Goal: Task Accomplishment & Management: Manage account settings

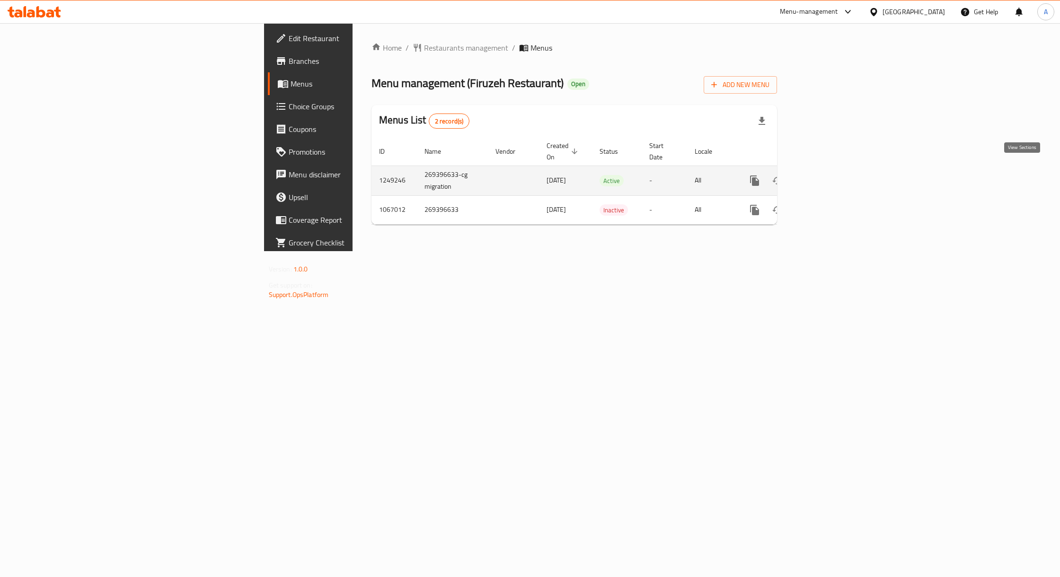
click at [829, 175] on icon "enhanced table" at bounding box center [822, 180] width 11 height 11
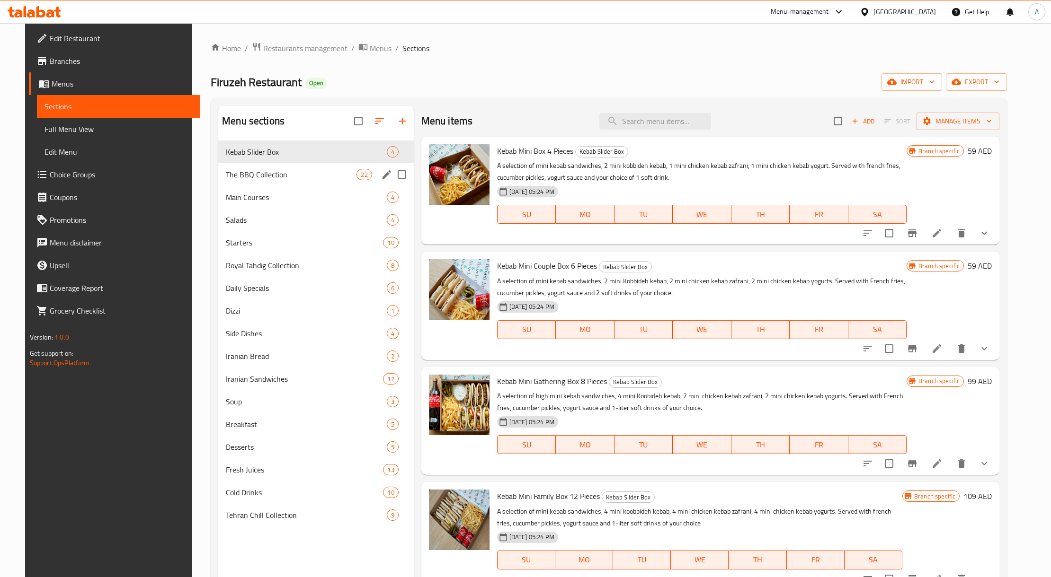
click at [245, 180] on span "The BBQ Collection" at bounding box center [291, 174] width 131 height 11
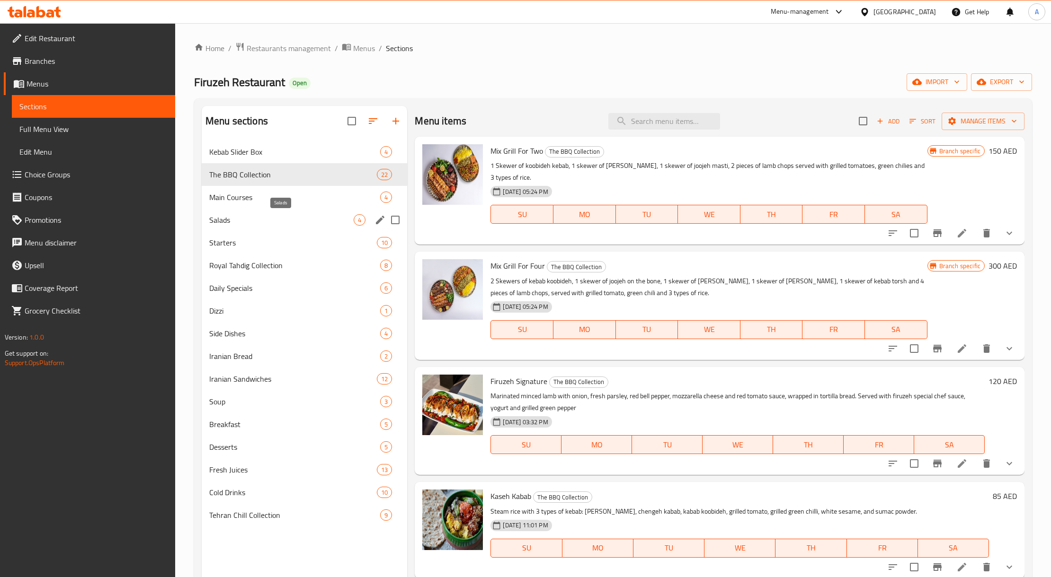
click at [262, 224] on span "Salads" at bounding box center [281, 219] width 144 height 11
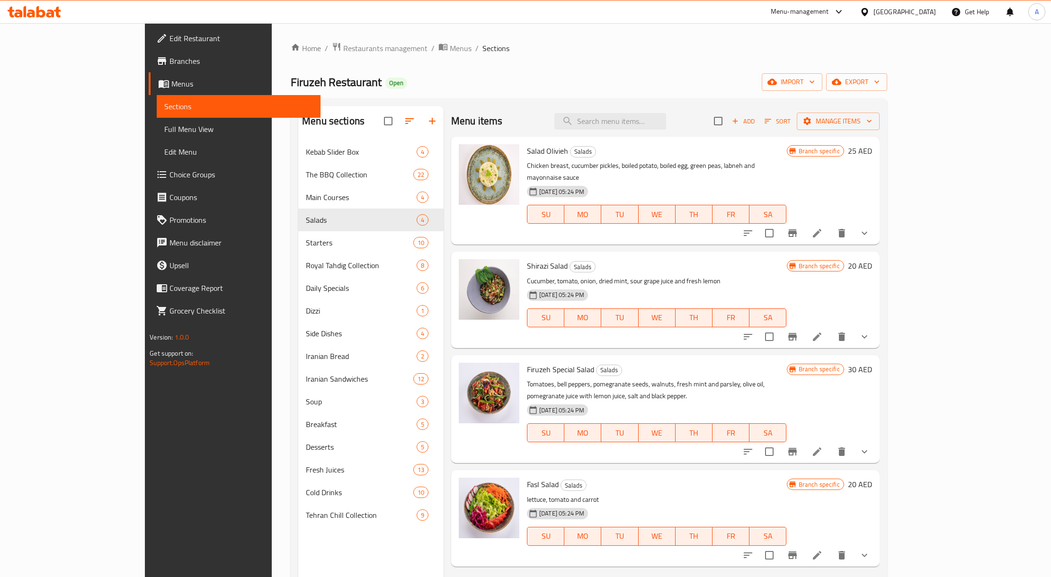
click at [830, 230] on li at bounding box center [817, 233] width 27 height 17
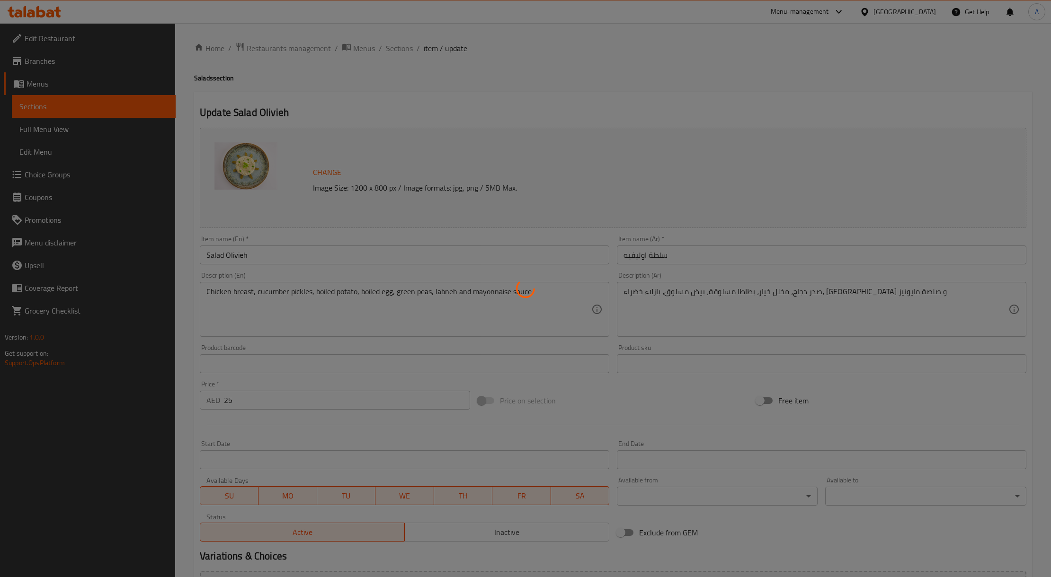
type input "خبز إضافي"
type input "0"
type input "2"
type input "إضافات"
type input "0"
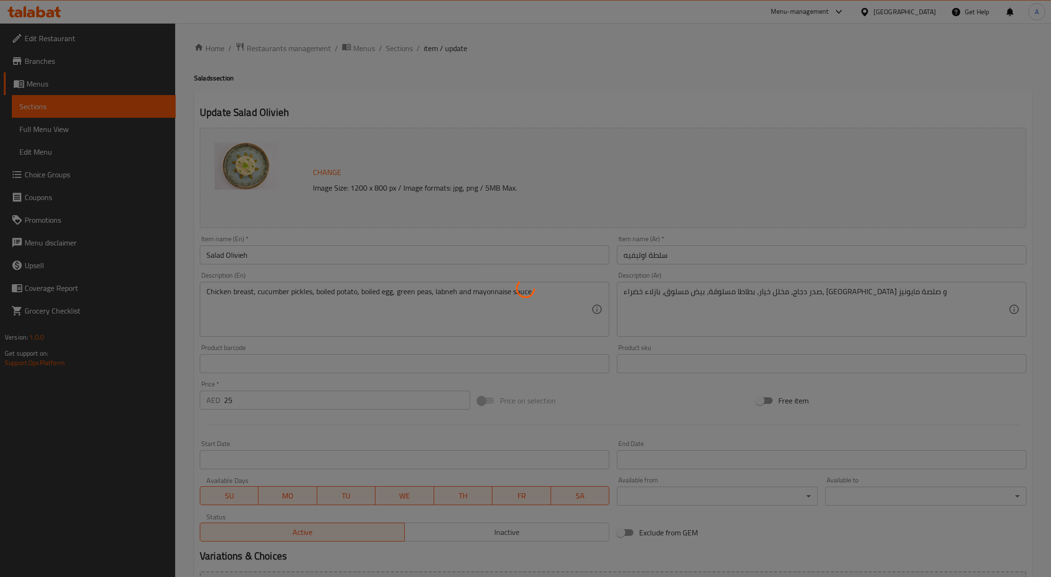
type input "9"
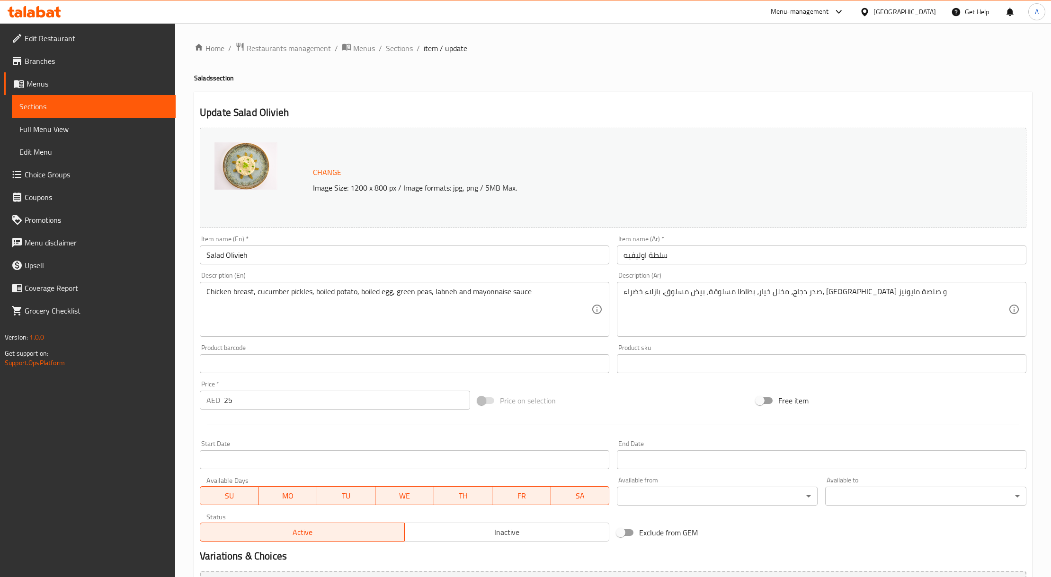
click at [881, 10] on div "United Arab Emirates" at bounding box center [904, 12] width 62 height 10
click at [826, 202] on div "[GEOGRAPHIC_DATA]" at bounding box center [864, 207] width 142 height 22
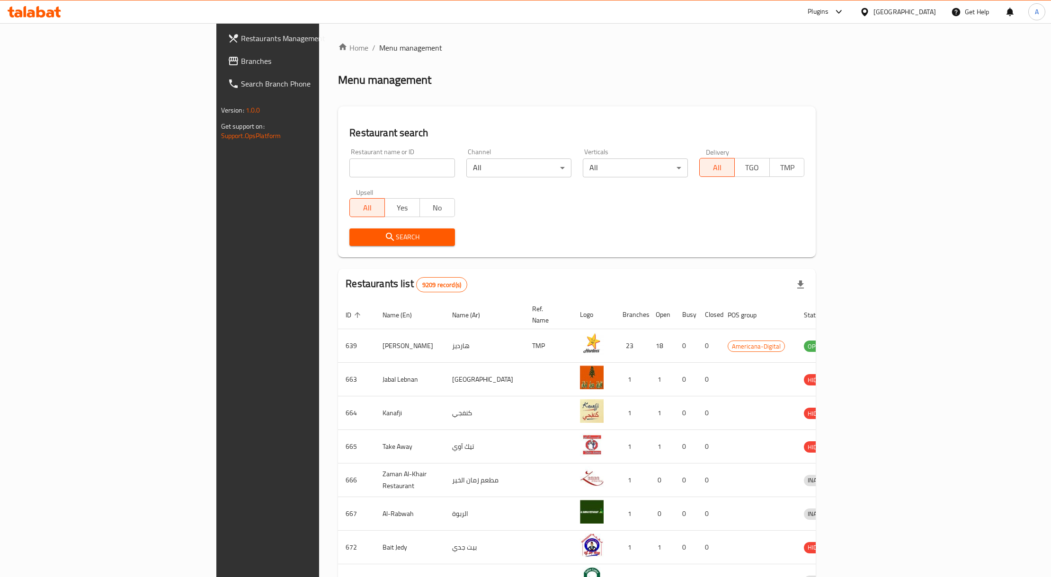
click at [349, 173] on input "search" at bounding box center [401, 168] width 105 height 19
paste input "680338"
type input "680338"
click button "Search" at bounding box center [401, 238] width 105 height 18
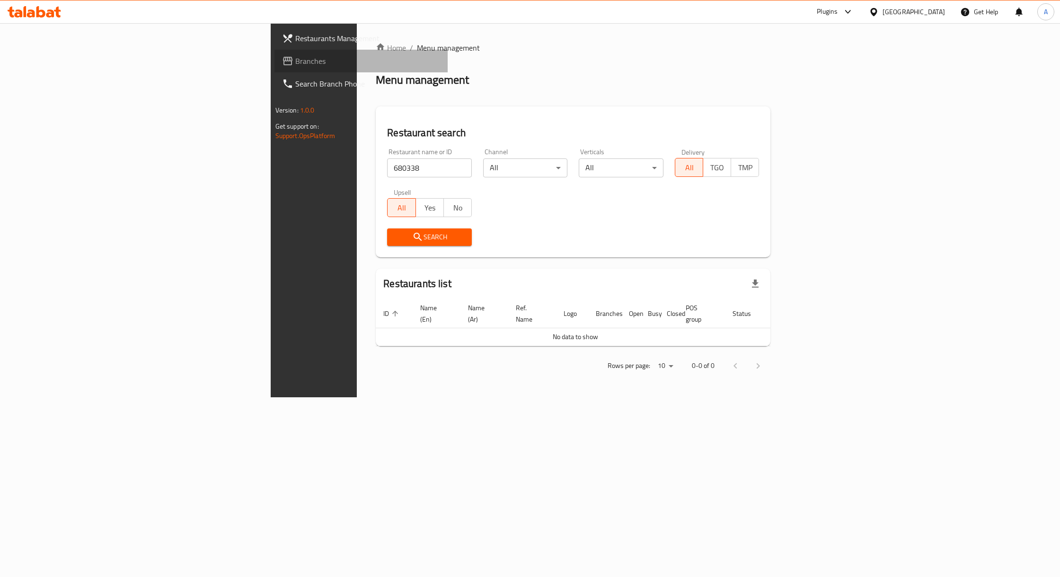
click at [295, 61] on span "Branches" at bounding box center [367, 60] width 145 height 11
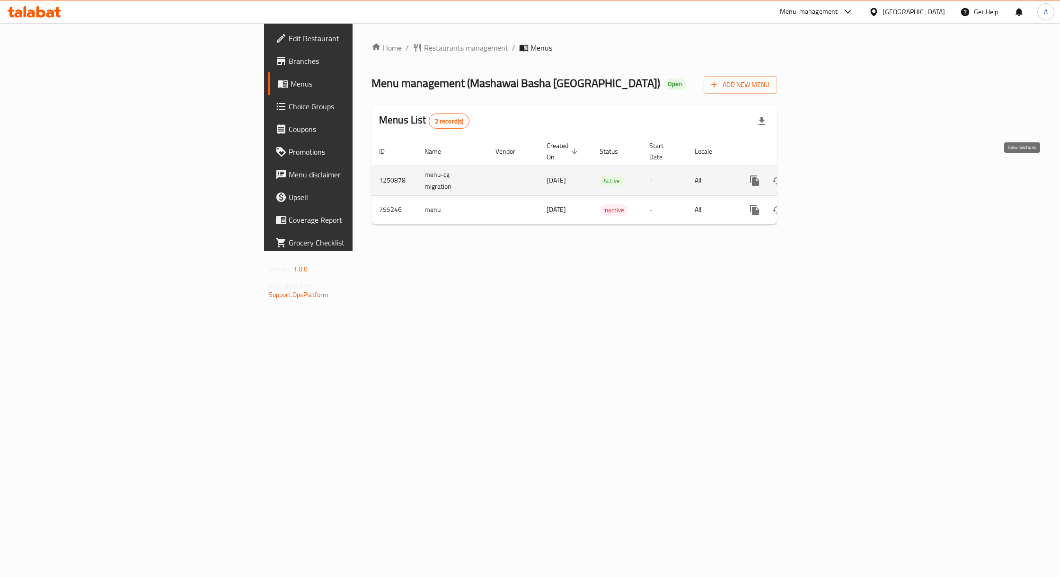
click at [827, 177] on icon "enhanced table" at bounding box center [823, 181] width 9 height 9
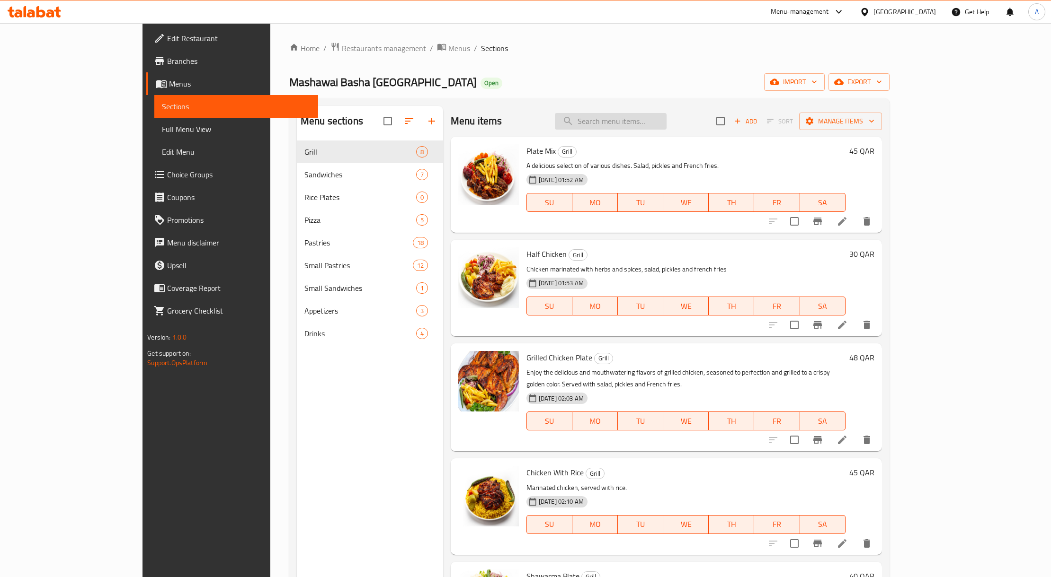
click at [631, 121] on input "search" at bounding box center [611, 121] width 112 height 17
paste input "String Hoppers"
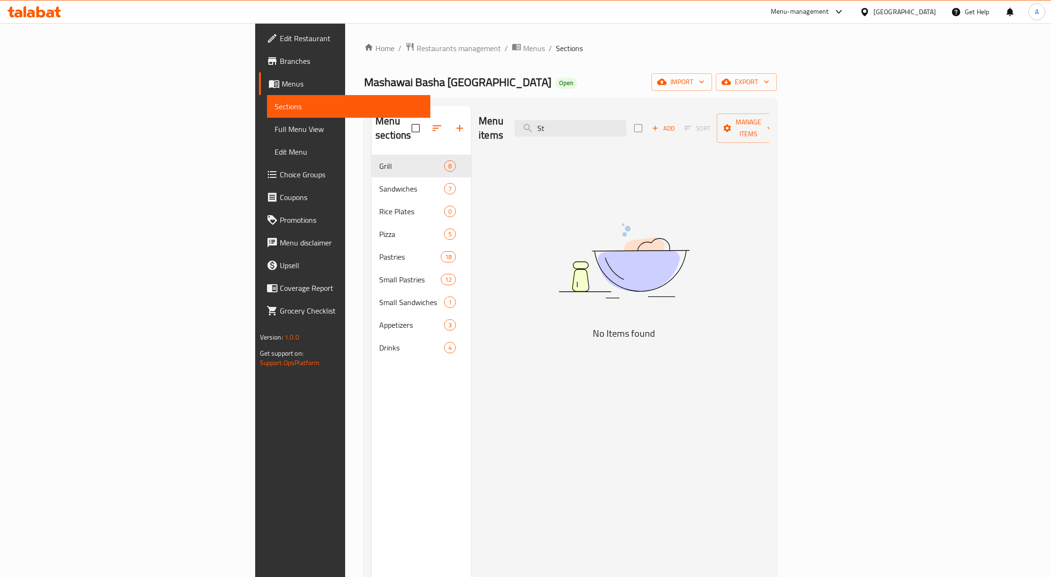
type input "S"
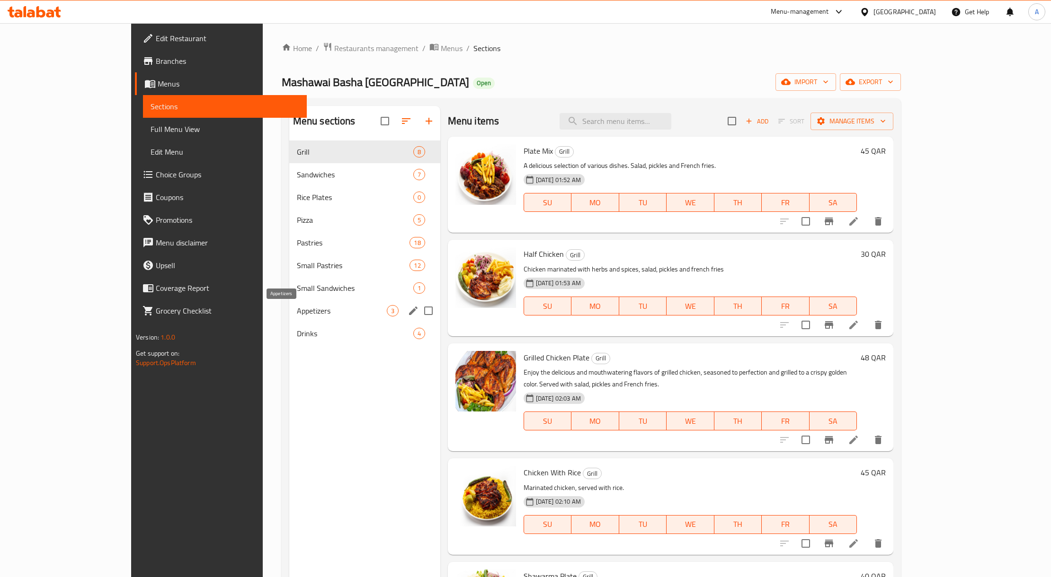
click at [297, 314] on span "Appetizers" at bounding box center [342, 310] width 90 height 11
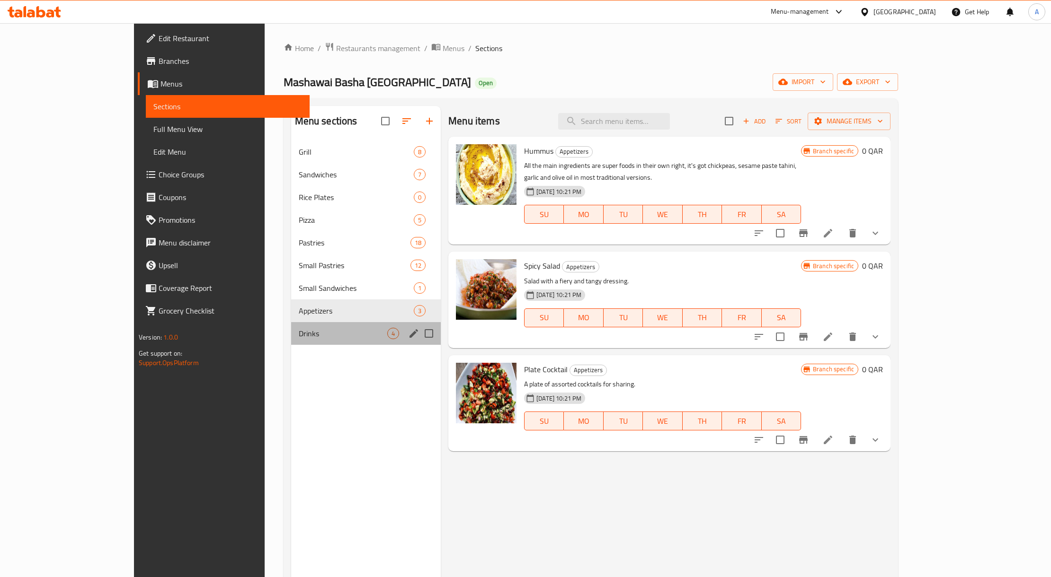
click at [291, 340] on div "Drinks 4" at bounding box center [366, 333] width 150 height 23
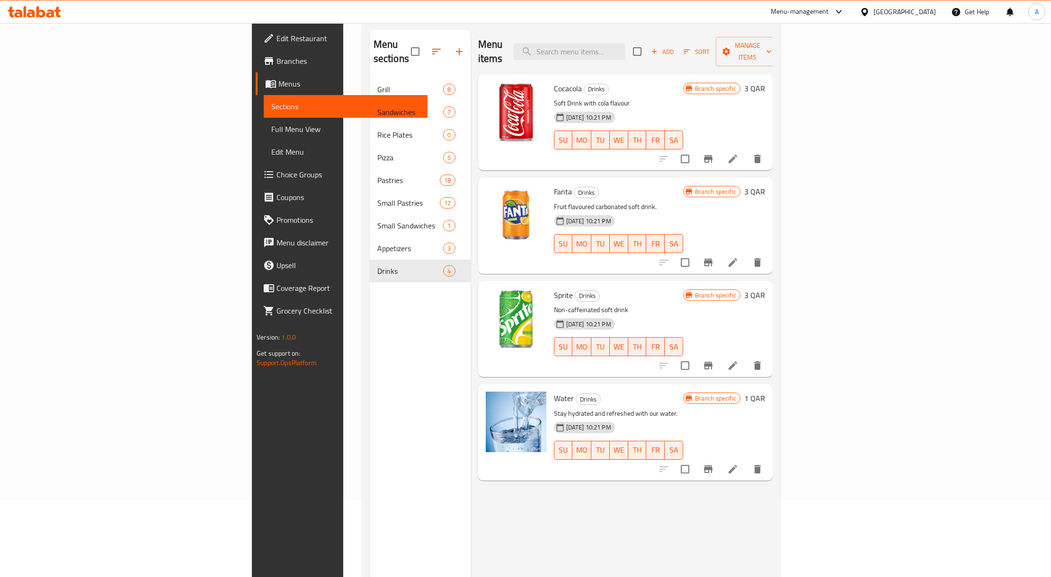
scroll to position [133, 0]
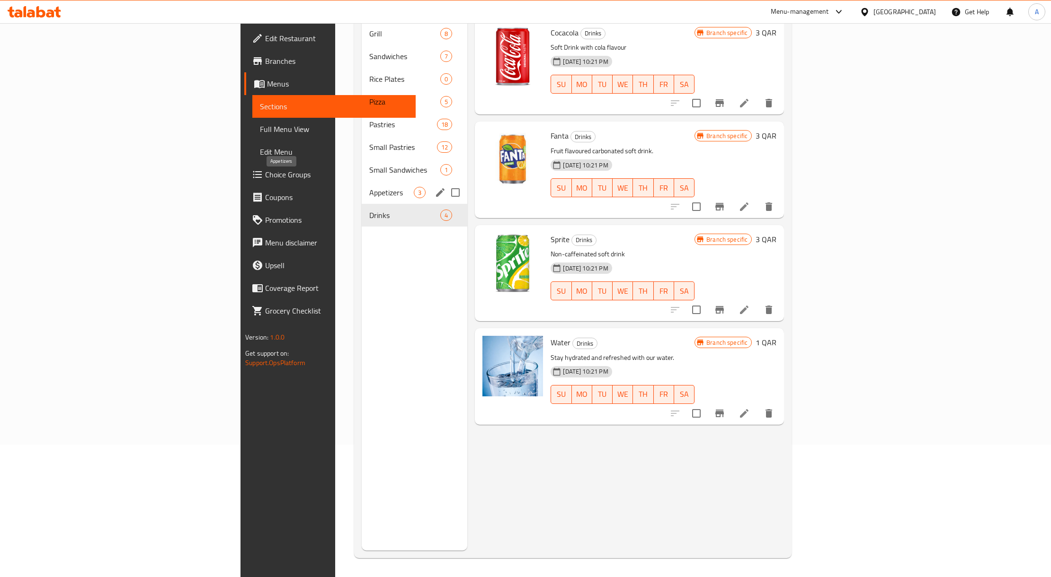
click at [369, 187] on span "Appetizers" at bounding box center [391, 192] width 44 height 11
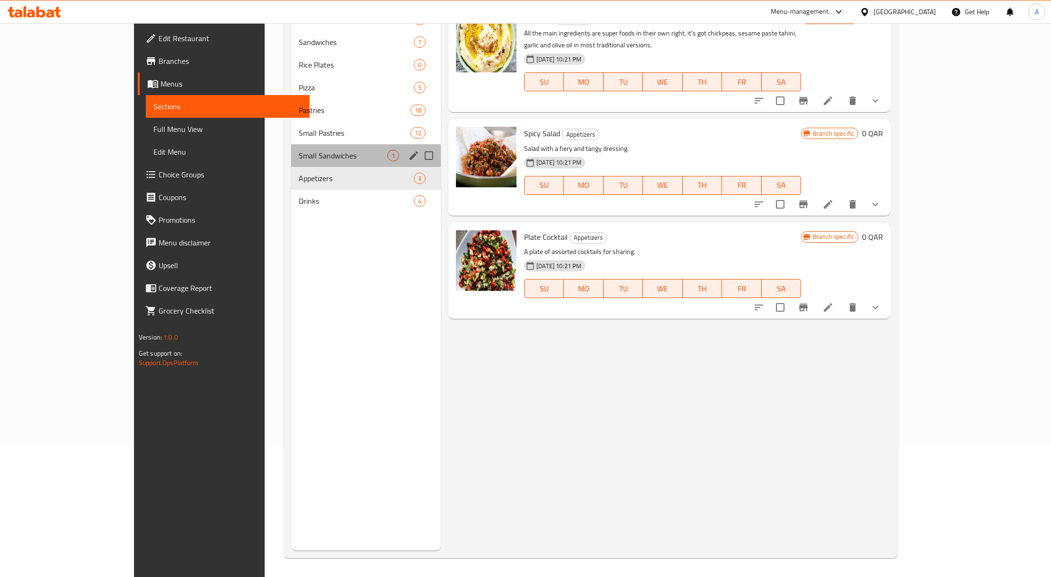
click at [291, 163] on div "Small Sandwiches 1" at bounding box center [366, 155] width 150 height 23
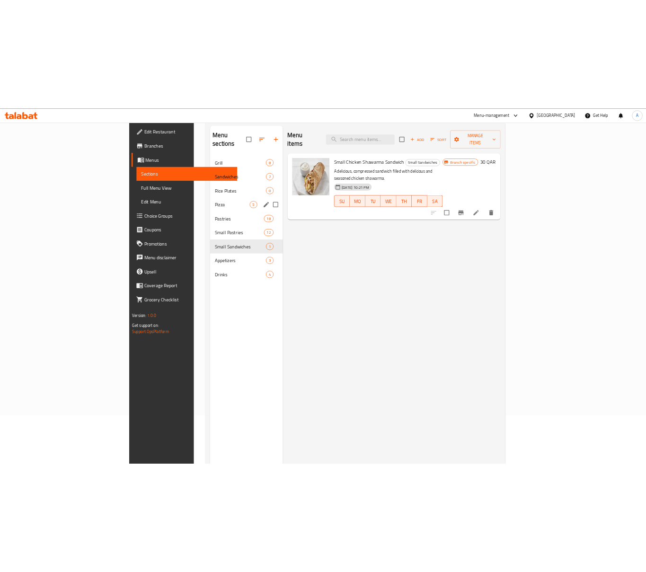
scroll to position [7, 0]
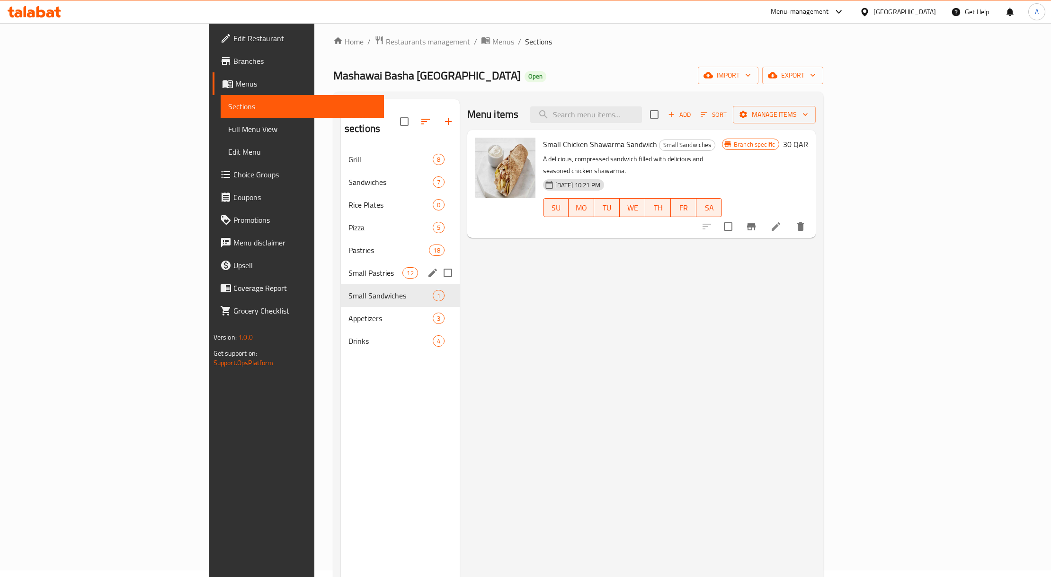
click at [348, 267] on span "Small Pastries" at bounding box center [375, 272] width 54 height 11
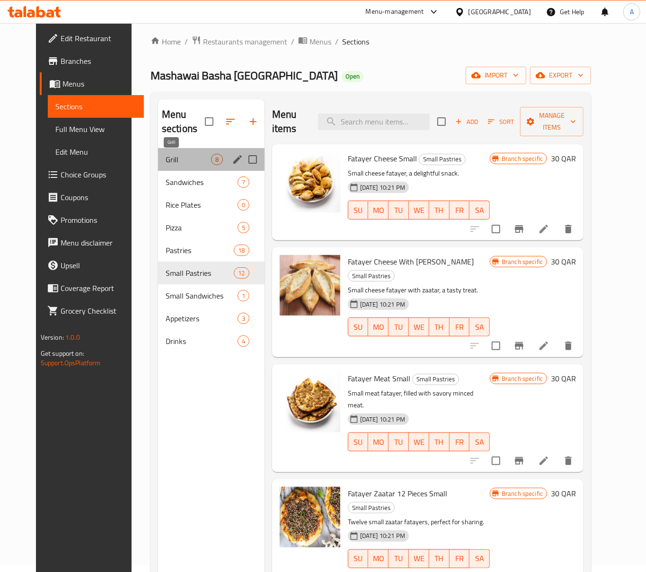
click at [177, 163] on span "Grill" at bounding box center [188, 159] width 45 height 11
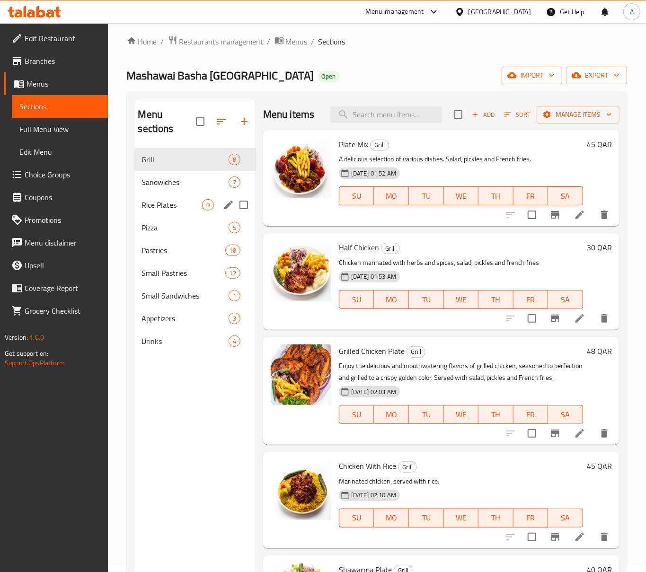
click at [172, 197] on div "Rice Plates 0" at bounding box center [194, 205] width 121 height 23
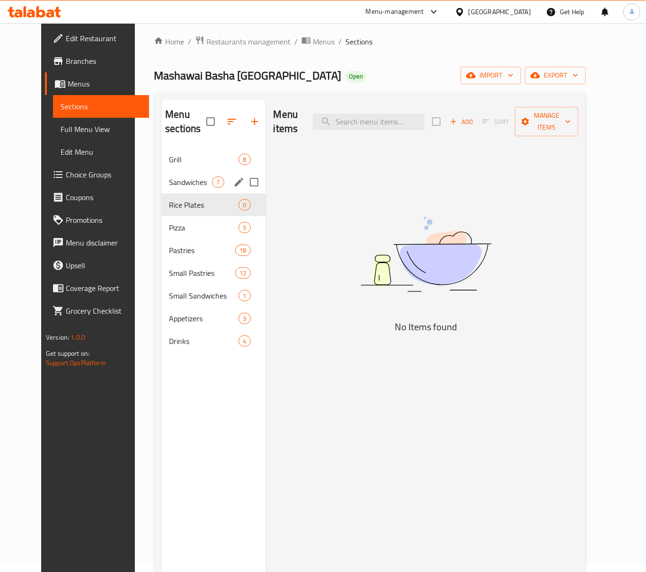
click at [171, 179] on span "Sandwiches" at bounding box center [190, 182] width 43 height 11
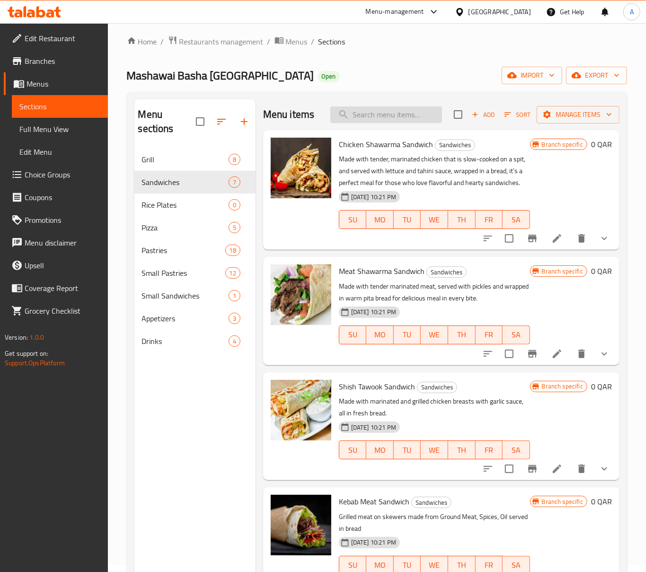
click at [371, 120] on input "search" at bounding box center [386, 115] width 112 height 17
paste input "Pittu"
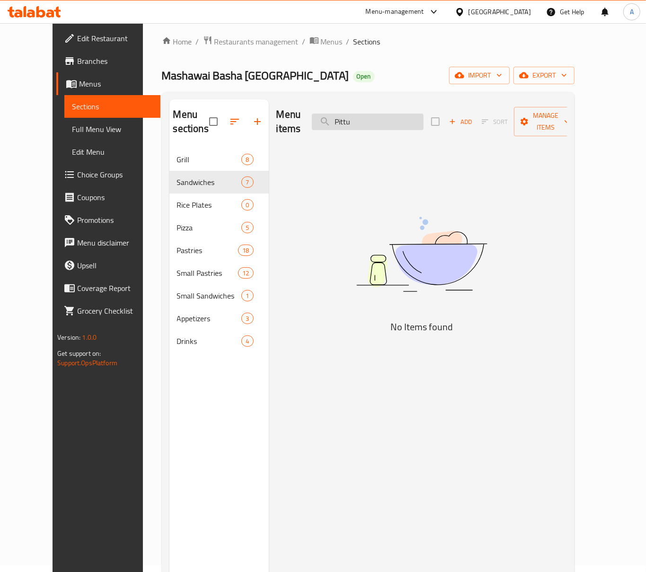
click at [377, 121] on input "Pittu" at bounding box center [368, 122] width 112 height 17
paste input "arotta (Small)"
click at [401, 118] on input "Parotta (Small)" at bounding box center [368, 122] width 112 height 17
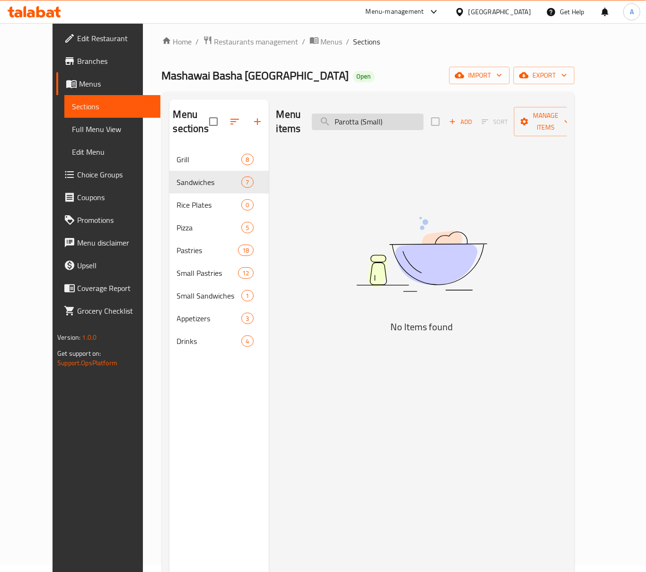
click at [401, 118] on input "Parotta (Small)" at bounding box center [368, 122] width 112 height 17
paste input "Egg Rotti"
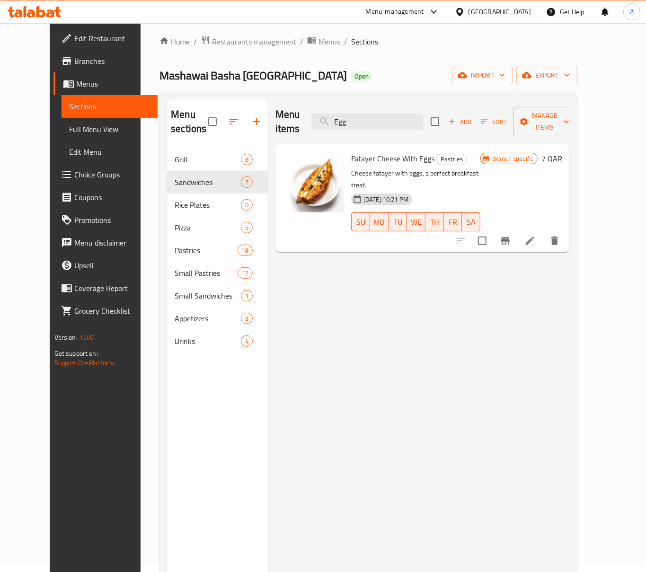
type input "Egg"
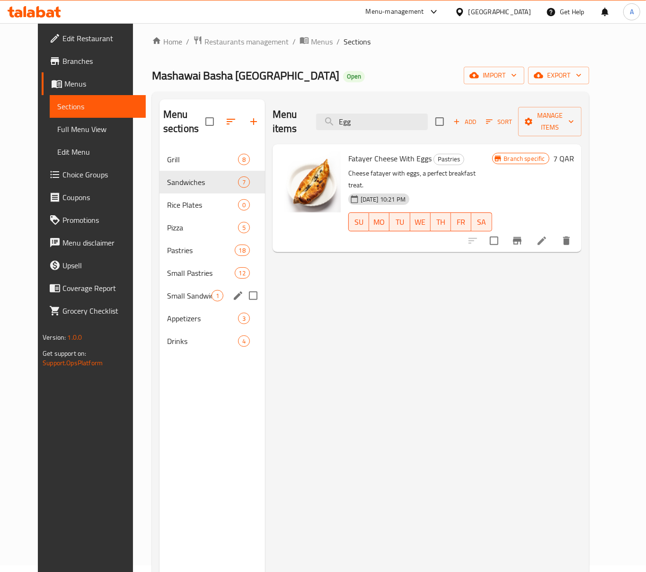
click at [169, 281] on div "Small Pastries 12" at bounding box center [213, 273] width 106 height 23
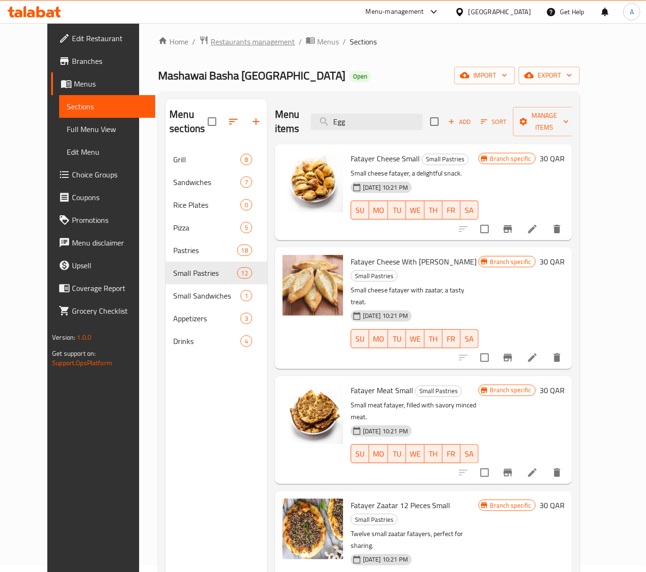
click at [211, 44] on span "Restaurants management" at bounding box center [253, 41] width 84 height 11
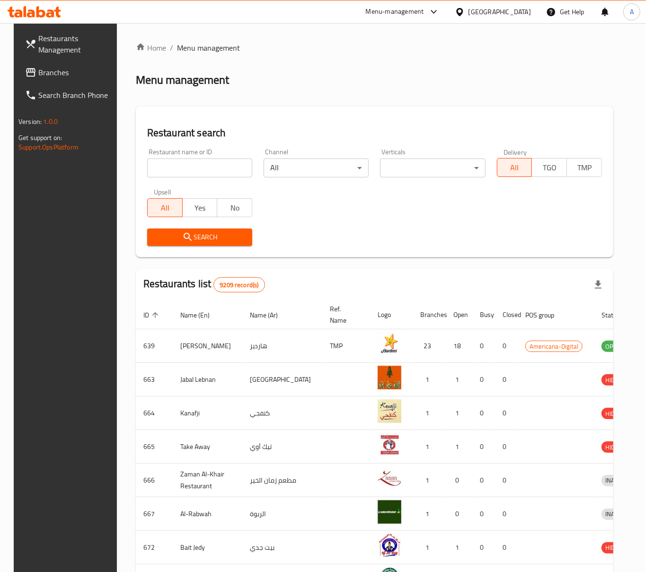
click at [185, 160] on input "search" at bounding box center [199, 168] width 105 height 19
paste input "675153"
type input "675153"
click button "Search" at bounding box center [199, 238] width 105 height 18
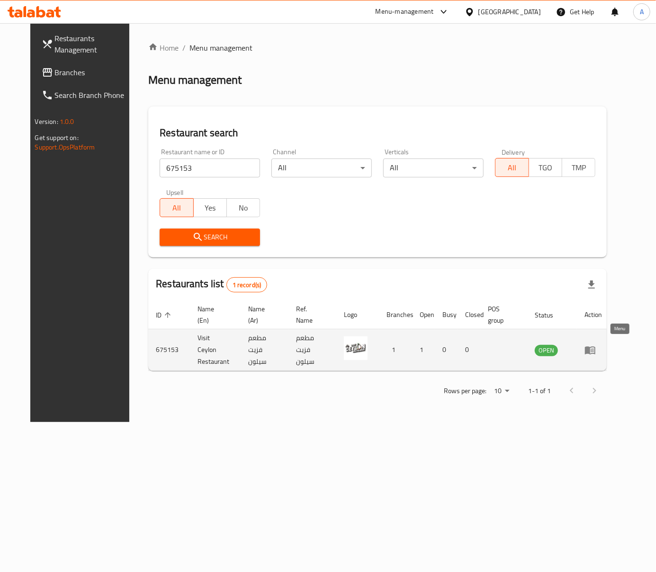
click at [595, 346] on icon "enhanced table" at bounding box center [590, 350] width 10 height 8
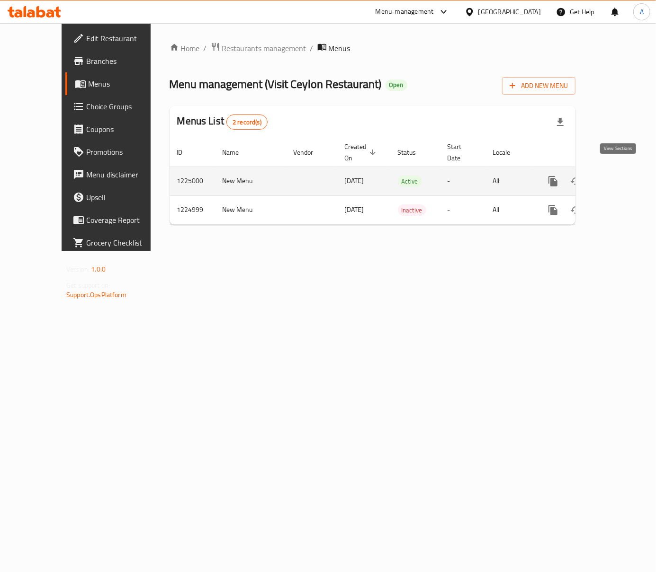
click at [615, 176] on icon "enhanced table" at bounding box center [620, 181] width 11 height 11
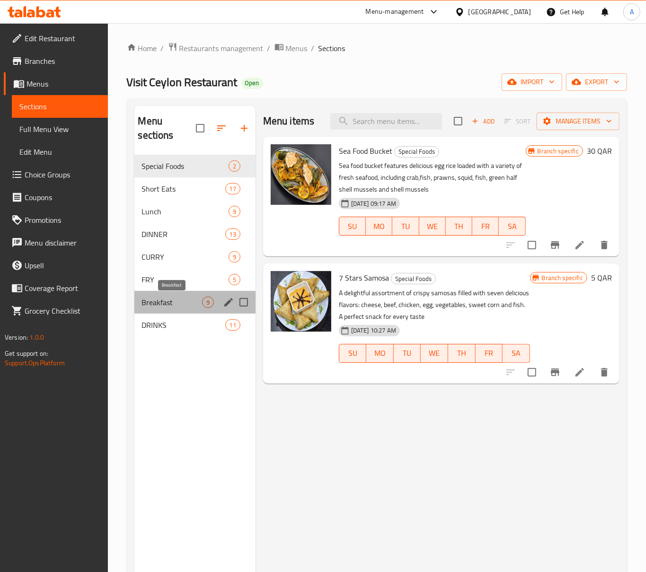
click at [180, 306] on span "Breakfast" at bounding box center [172, 302] width 60 height 11
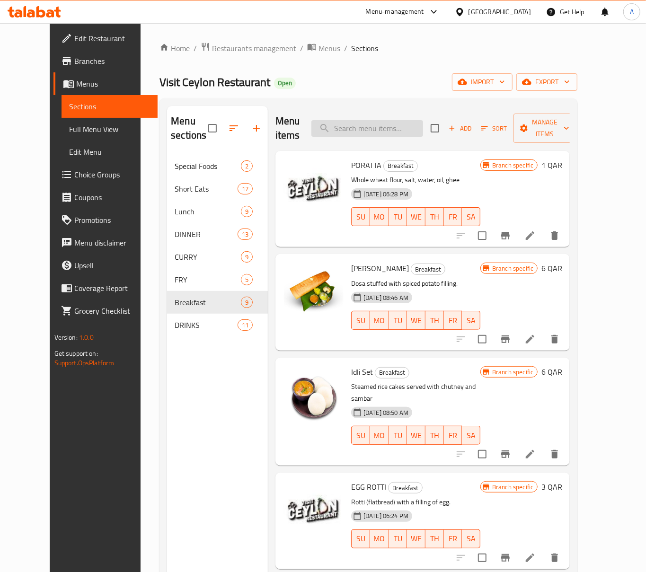
click at [378, 120] on input "search" at bounding box center [367, 128] width 112 height 17
paste input "String Hoppers"
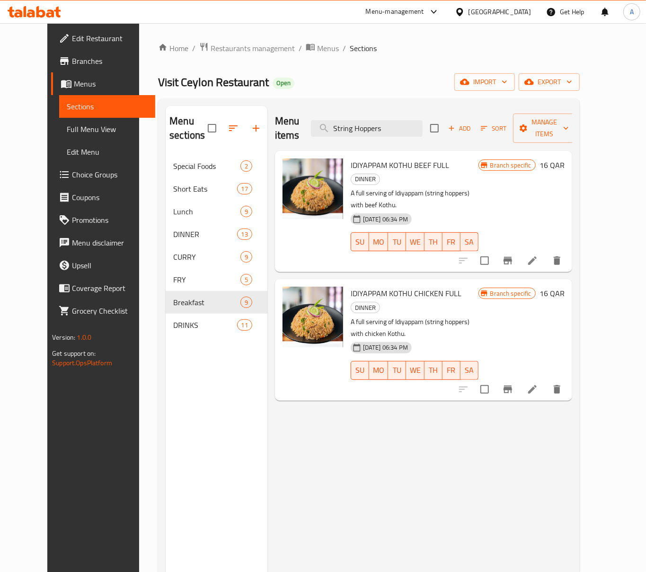
click at [368, 132] on div "Menu items String Hoppers Add Sort Manage items" at bounding box center [423, 128] width 297 height 45
click at [371, 123] on input "String Hoppers" at bounding box center [367, 128] width 112 height 17
paste input "Pittu"
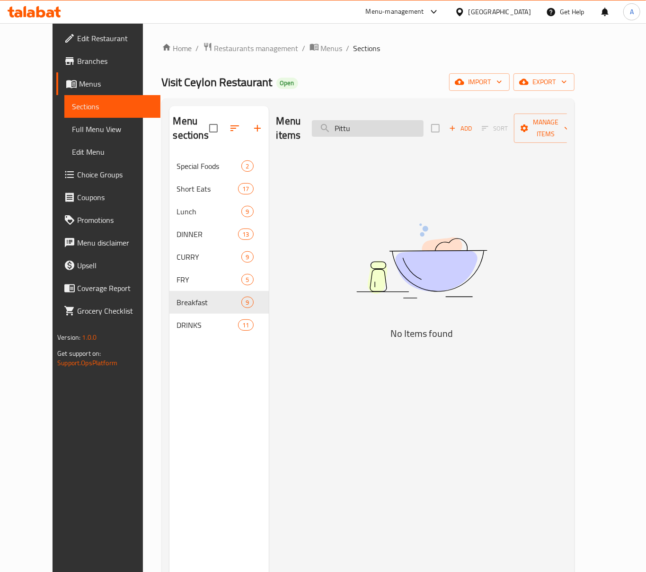
click at [396, 122] on input "Pittu" at bounding box center [368, 128] width 112 height 17
paste input "arotta (Small)"
click at [377, 130] on input "Parotta (Small)" at bounding box center [368, 128] width 112 height 17
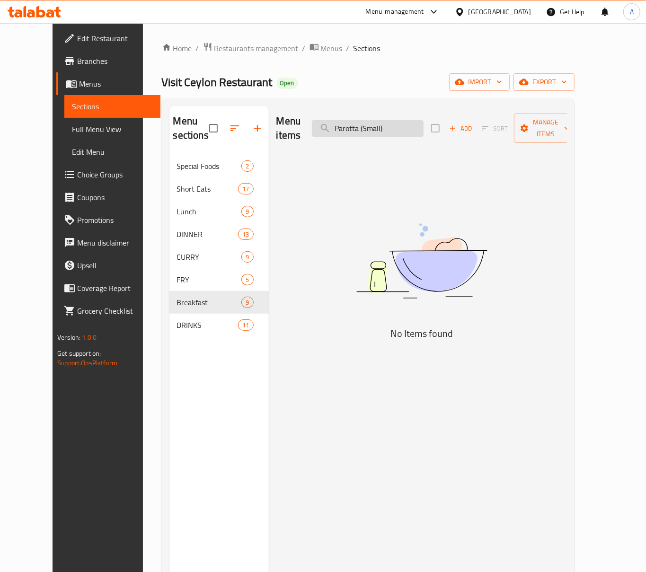
click at [377, 130] on input "Parotta (Small)" at bounding box center [368, 128] width 112 height 17
paste input "Egg Rotti"
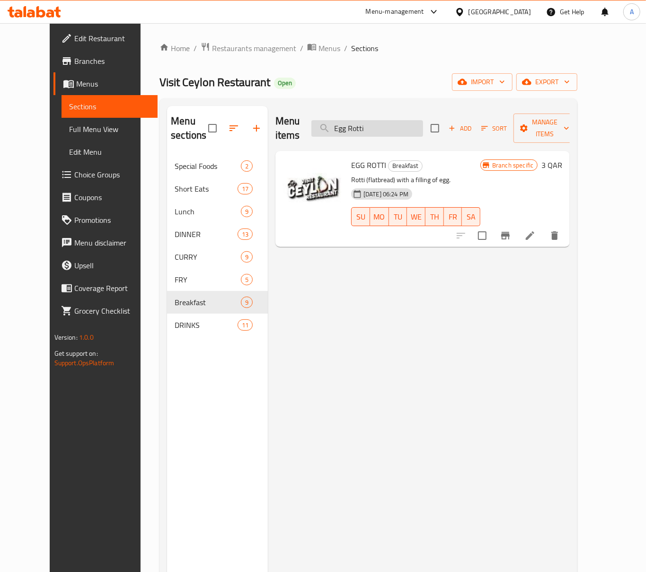
click at [405, 120] on input "Egg Rotti" at bounding box center [367, 128] width 112 height 17
paste input "Parotta (Small)"
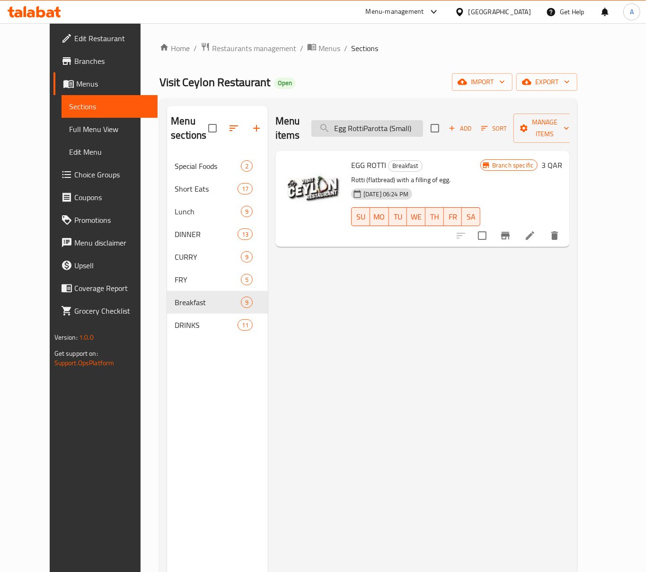
click at [405, 120] on input "Egg RottiParotta (Small)" at bounding box center [367, 128] width 112 height 17
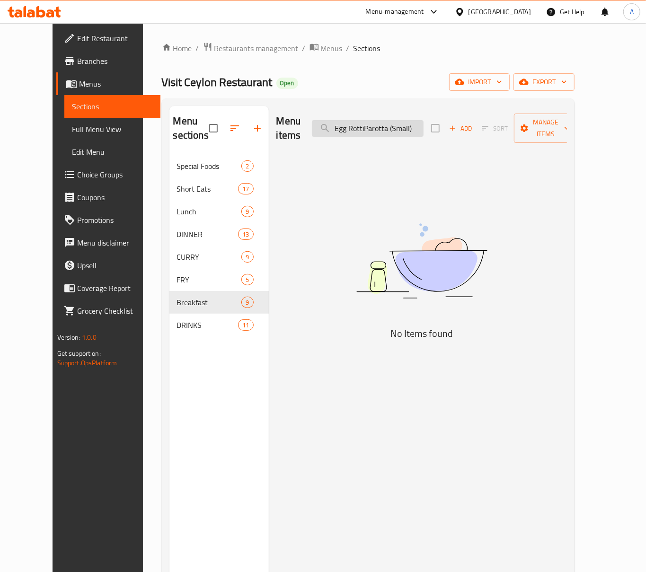
click at [405, 120] on input "Egg RottiParotta (Small)" at bounding box center [368, 128] width 112 height 17
paste input "search"
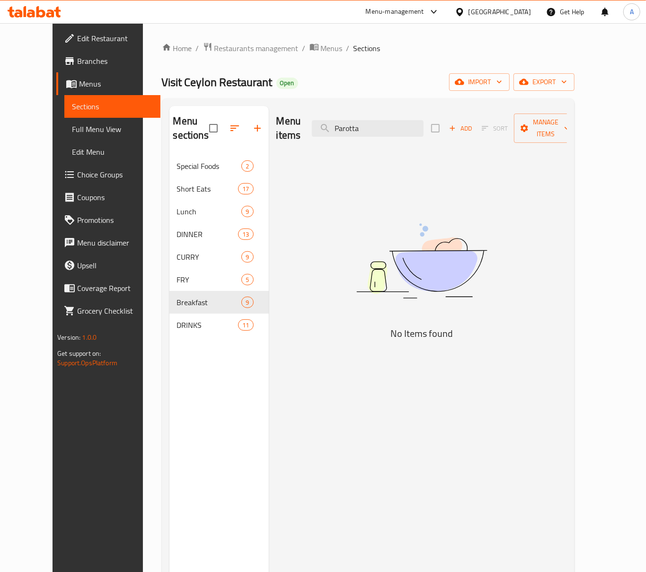
click at [385, 132] on div "Menu items Parotta Add Sort Manage items" at bounding box center [421, 128] width 291 height 45
drag, startPoint x: 396, startPoint y: 121, endPoint x: 247, endPoint y: 132, distance: 149.5
click at [252, 132] on div "Menu sections Special Foods 2 Short Eats 17 Lunch 9 DINNER 13 [PERSON_NAME] 9 […" at bounding box center [368, 392] width 398 height 572
paste input "Egg Rotti"
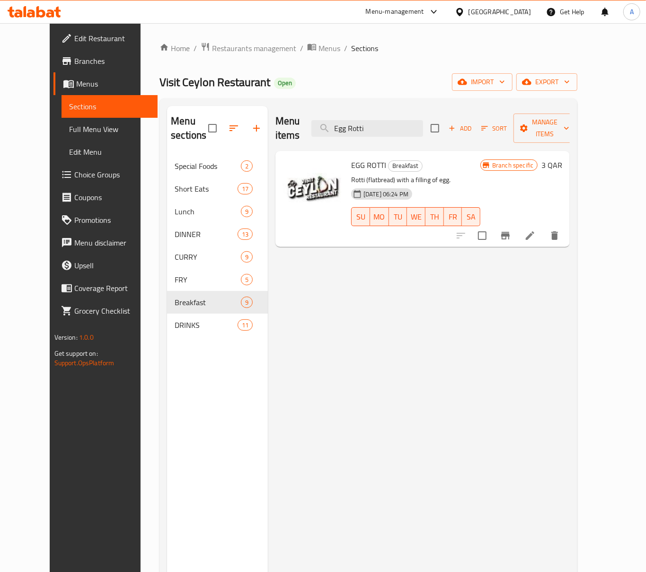
type input "Egg Rotti"
click at [511, 230] on icon "Branch-specific-item" at bounding box center [505, 235] width 11 height 11
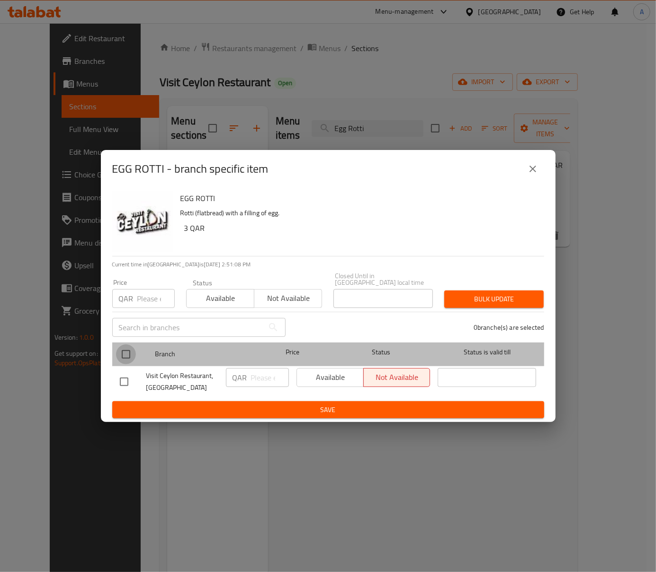
click at [126, 359] on input "checkbox" at bounding box center [126, 355] width 20 height 20
checkbox input "true"
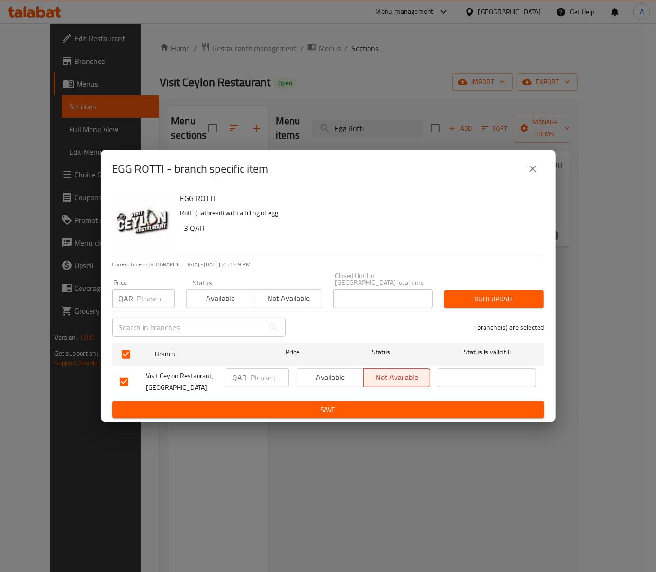
click at [134, 312] on div "​" at bounding box center [199, 327] width 185 height 30
click at [145, 301] on input "number" at bounding box center [155, 298] width 37 height 19
type input "3"
click at [496, 300] on span "Bulk update" at bounding box center [494, 299] width 84 height 12
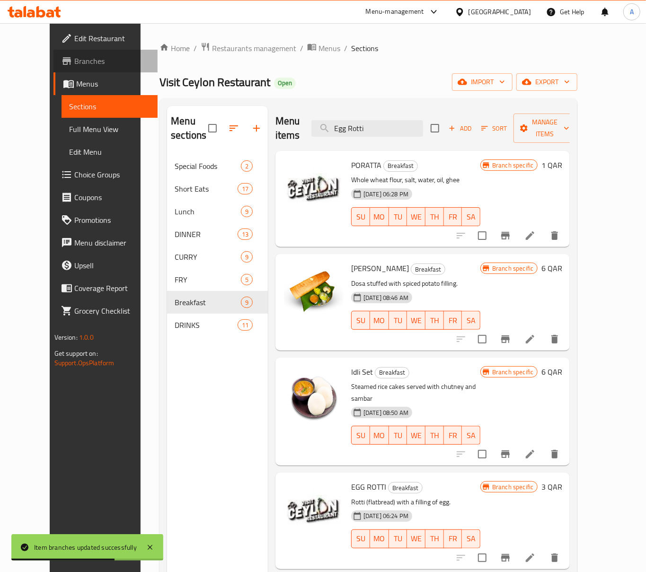
click at [74, 65] on span "Branches" at bounding box center [112, 60] width 76 height 11
